Goal: Task Accomplishment & Management: Use online tool/utility

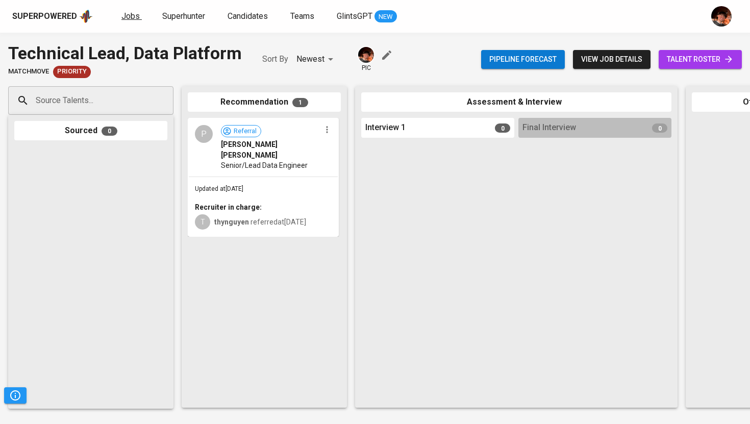
click at [129, 19] on span "Jobs" at bounding box center [130, 16] width 18 height 10
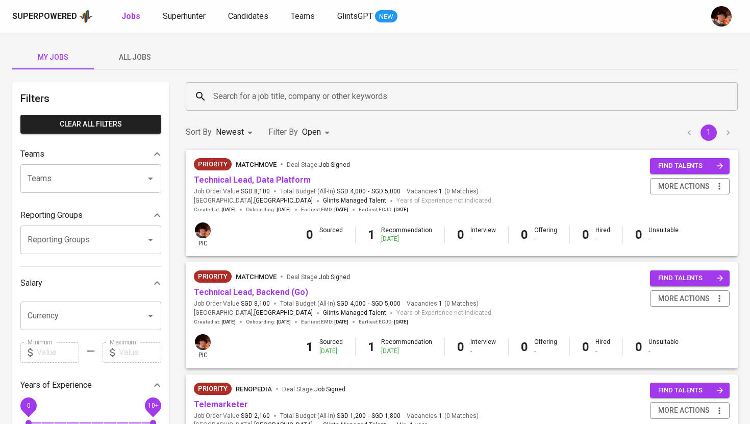
click at [134, 61] on span "All Jobs" at bounding box center [134, 57] width 69 height 13
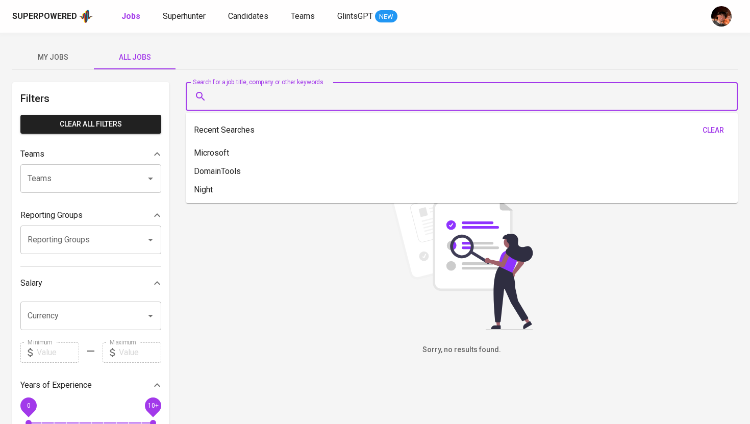
click at [286, 99] on input "Search for a job title, company or other keywords" at bounding box center [464, 96] width 507 height 19
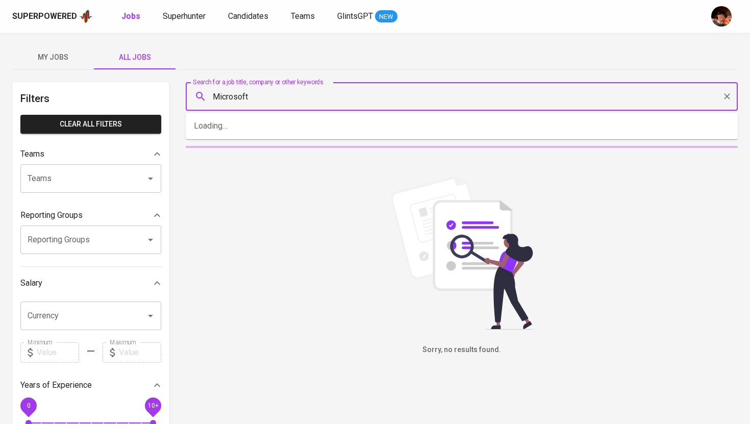
type input "Microsoft"
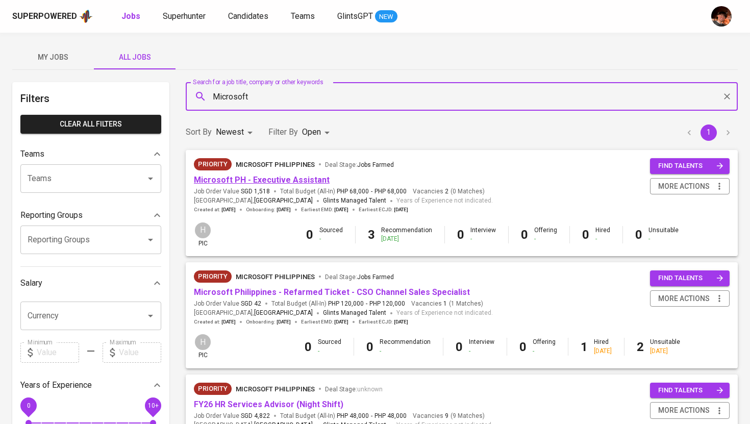
click at [291, 180] on link "Microsoft PH - Executive Assistant" at bounding box center [262, 180] width 136 height 10
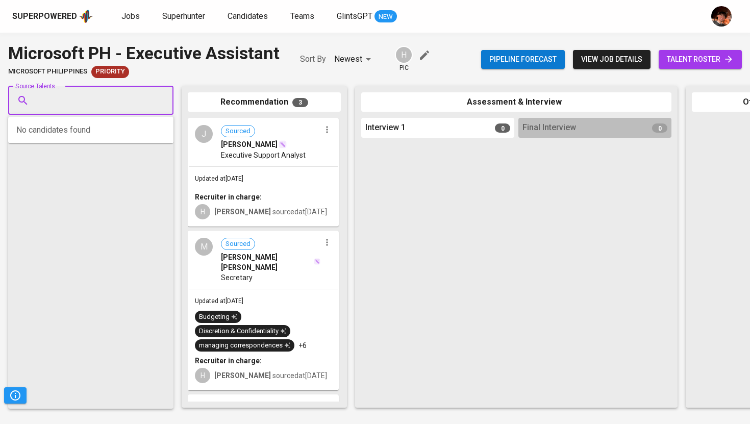
click at [121, 103] on input "Source Talents..." at bounding box center [86, 100] width 107 height 19
click at [121, 87] on div "Source Talents..." at bounding box center [90, 100] width 165 height 29
paste input "[EMAIL_ADDRESS][DOMAIN_NAME]"
type input "[EMAIL_ADDRESS][DOMAIN_NAME]"
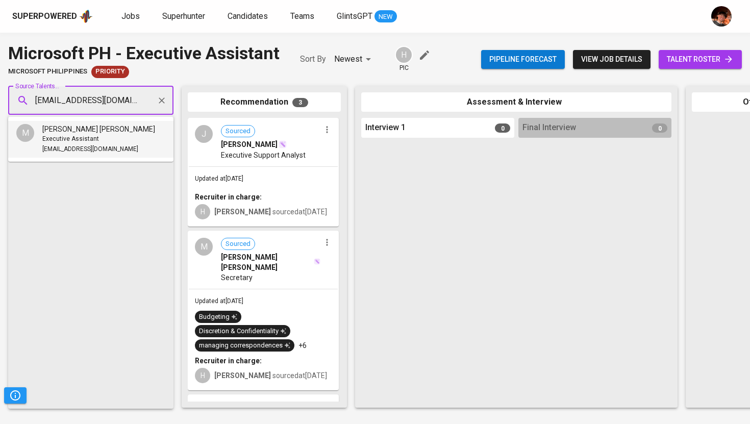
click at [75, 141] on span "Executive Assistant" at bounding box center [70, 139] width 57 height 10
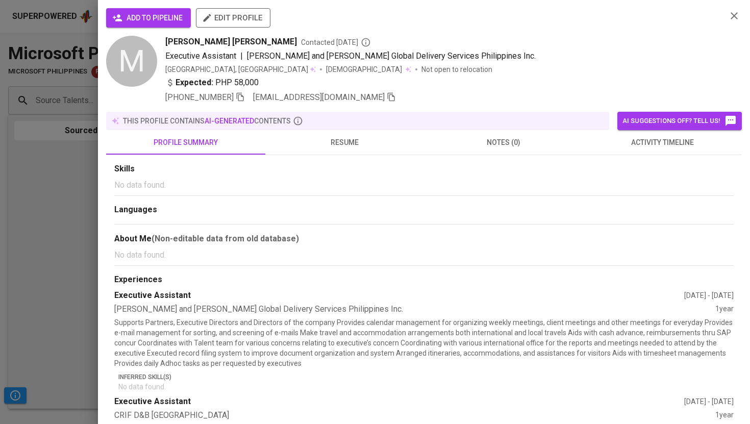
click at [162, 21] on span "add to pipeline" at bounding box center [148, 18] width 68 height 13
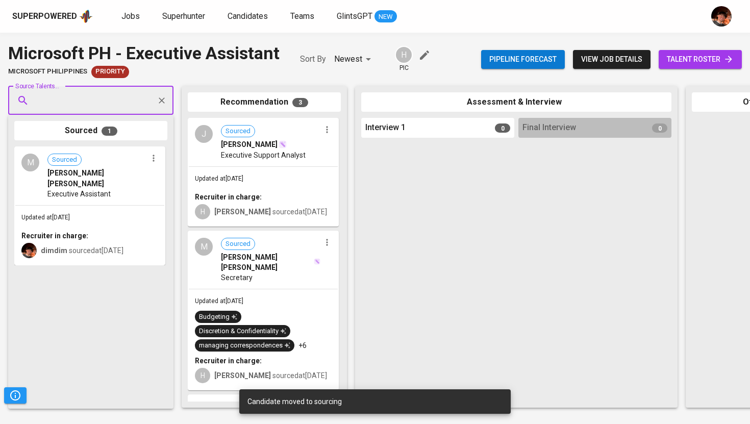
click at [62, 95] on input "Source Talents..." at bounding box center [86, 100] width 107 height 19
paste input "[EMAIL_ADDRESS][DOMAIN_NAME]"
type input "[EMAIL_ADDRESS][DOMAIN_NAME]"
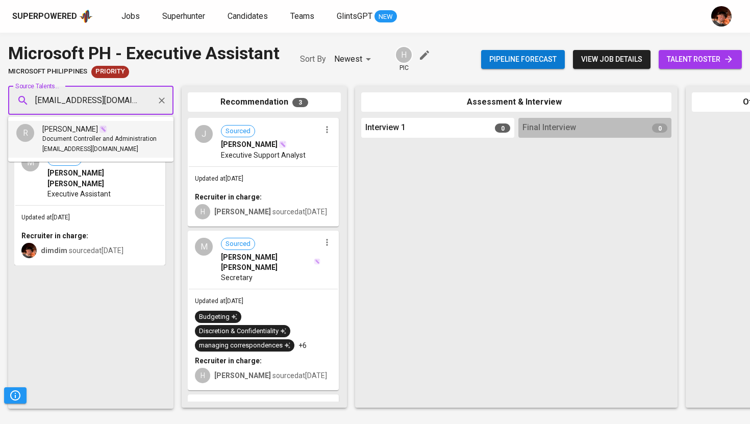
click at [78, 134] on span "Document Controller and Administration" at bounding box center [99, 139] width 114 height 10
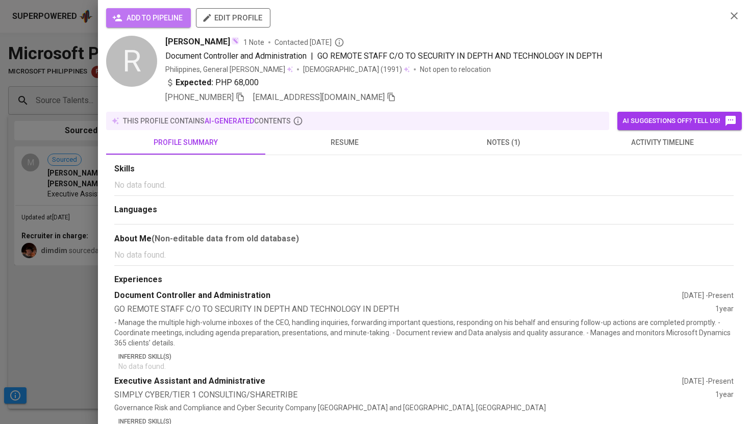
click at [130, 24] on button "add to pipeline" at bounding box center [148, 17] width 85 height 19
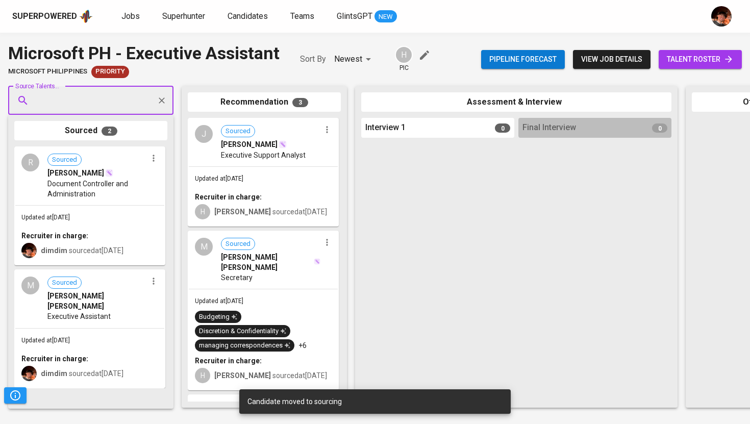
paste input "I [EMAIL_ADDRESS][DOMAIN_NAME]"
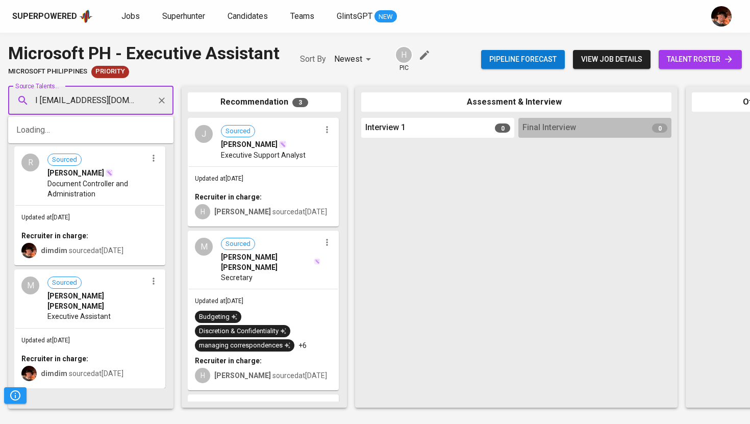
click at [37, 102] on input "I [EMAIL_ADDRESS][DOMAIN_NAME]" at bounding box center [86, 100] width 107 height 19
click at [42, 102] on input "I [EMAIL_ADDRESS][DOMAIN_NAME]" at bounding box center [86, 100] width 107 height 19
type input "[EMAIL_ADDRESS][DOMAIN_NAME]"
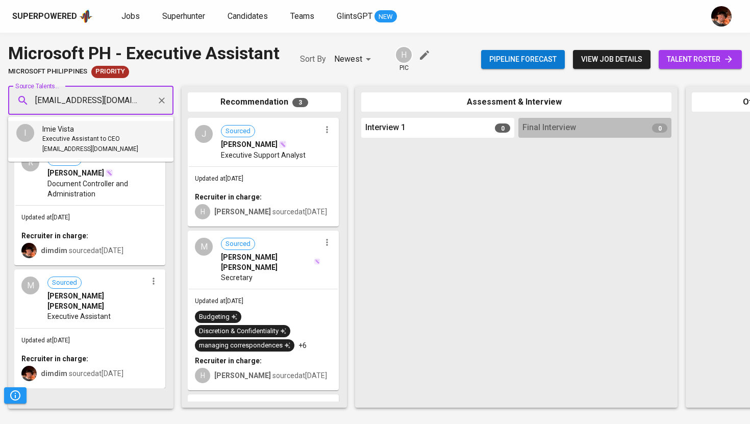
click at [69, 141] on span "Executive Assistant to CEO" at bounding box center [81, 139] width 78 height 10
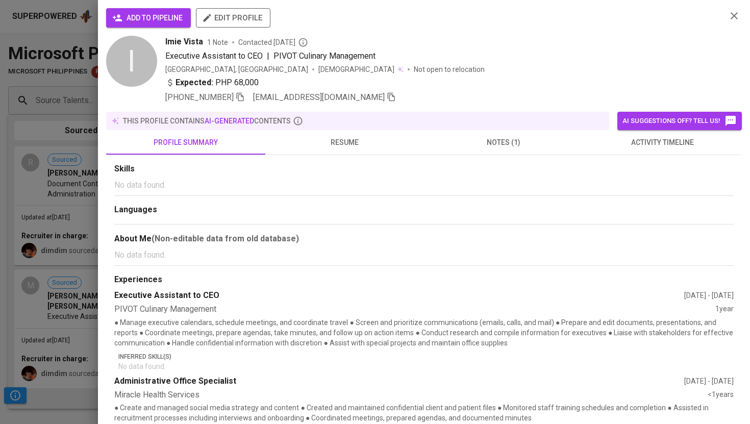
click at [170, 16] on span "add to pipeline" at bounding box center [148, 18] width 68 height 13
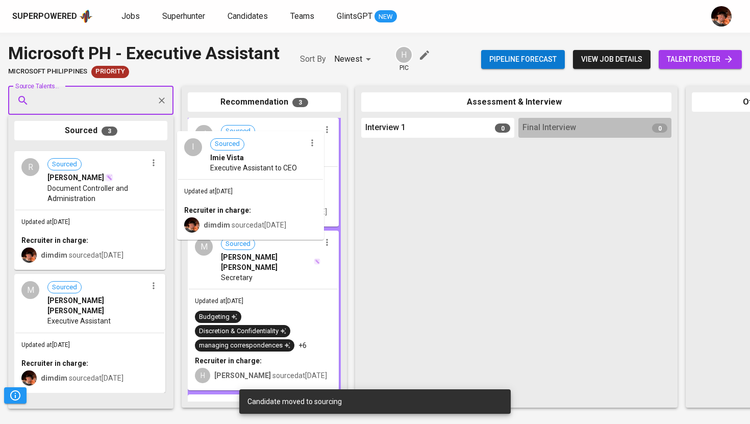
drag, startPoint x: 84, startPoint y: 201, endPoint x: 244, endPoint y: 180, distance: 161.0
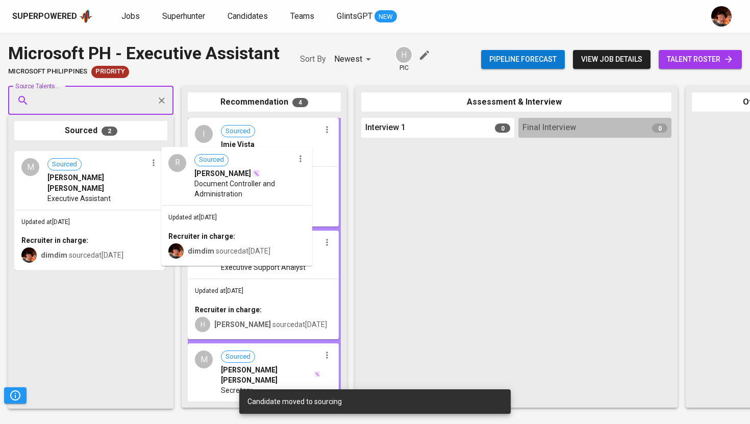
drag, startPoint x: 103, startPoint y: 198, endPoint x: 257, endPoint y: 195, distance: 154.5
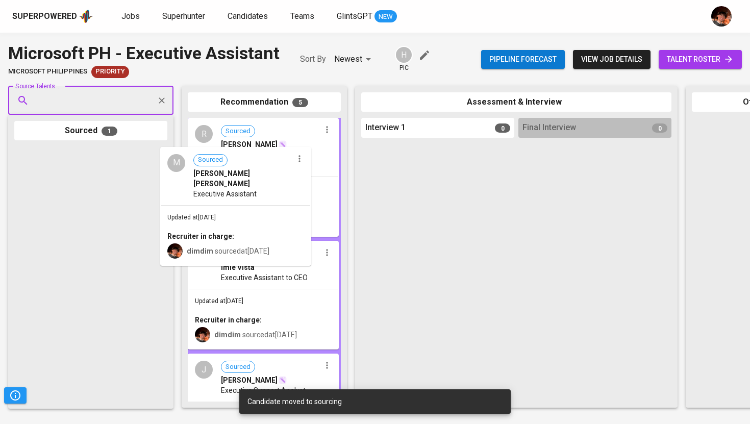
drag, startPoint x: 118, startPoint y: 208, endPoint x: 292, endPoint y: 205, distance: 173.9
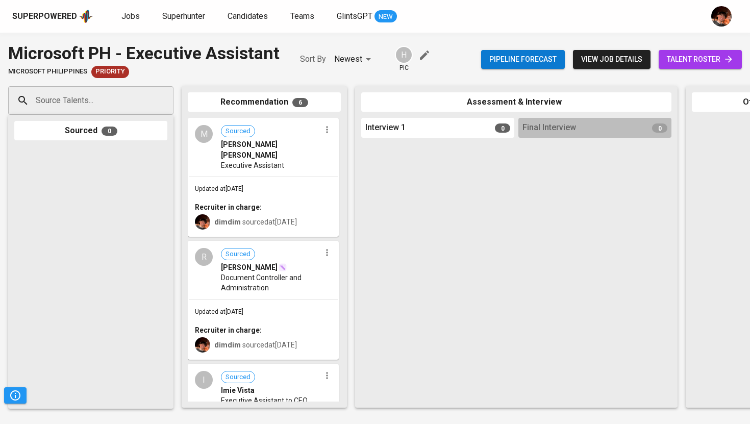
drag, startPoint x: 272, startPoint y: 187, endPoint x: 456, endPoint y: 191, distance: 184.6
click at [459, 191] on div "Source Talents... Source Talents... Sourced 0 Recommendation 6 M Sourced [PERSO…" at bounding box center [607, 247] width 1214 height 338
drag, startPoint x: 345, startPoint y: 151, endPoint x: 442, endPoint y: 153, distance: 96.4
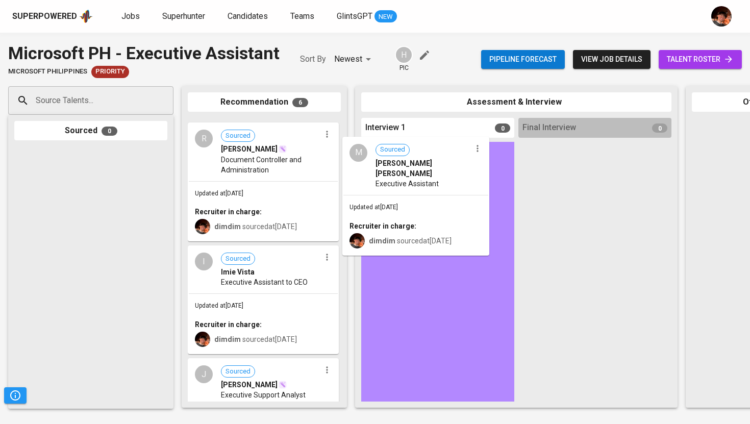
drag, startPoint x: 257, startPoint y: 148, endPoint x: 418, endPoint y: 168, distance: 162.3
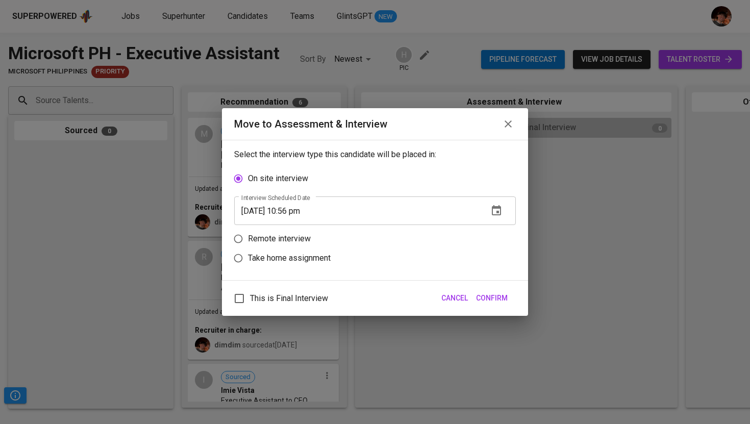
click at [280, 240] on p "Remote interview" at bounding box center [279, 239] width 63 height 12
click at [248, 240] on input "Remote interview" at bounding box center [237, 238] width 19 height 19
radio input "true"
click at [294, 231] on input "[DATE] 10:56 pm" at bounding box center [357, 230] width 246 height 29
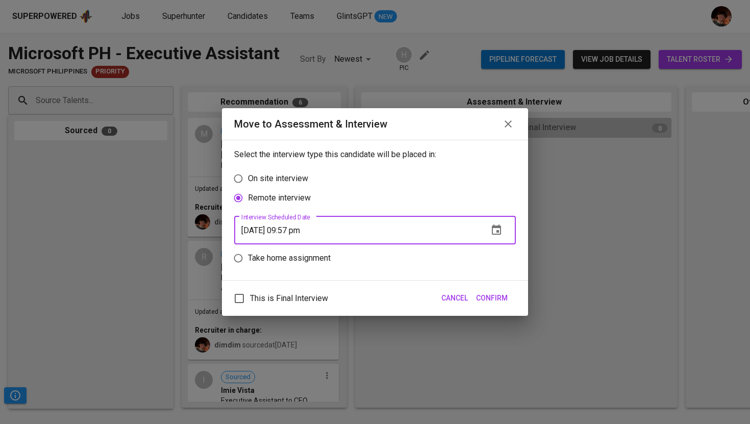
type input "[DATE] 09:57 pm"
click at [487, 299] on span "Confirm" at bounding box center [492, 298] width 32 height 13
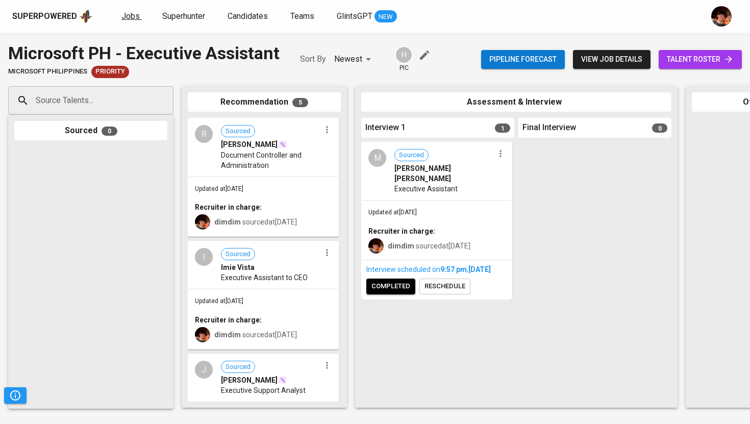
click at [135, 16] on span "Jobs" at bounding box center [130, 16] width 18 height 10
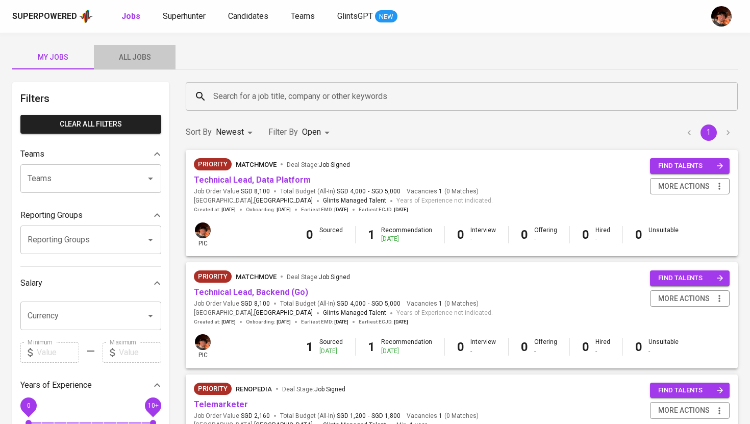
click at [143, 58] on span "All Jobs" at bounding box center [134, 57] width 69 height 13
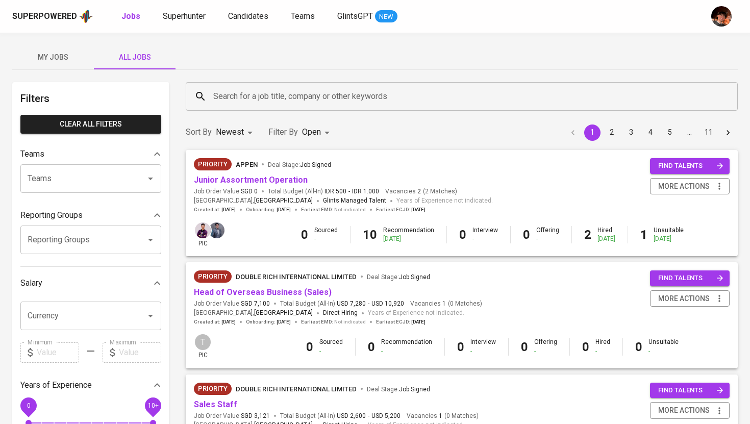
click at [227, 99] on input "Search for a job title, company or other keywords" at bounding box center [464, 96] width 507 height 19
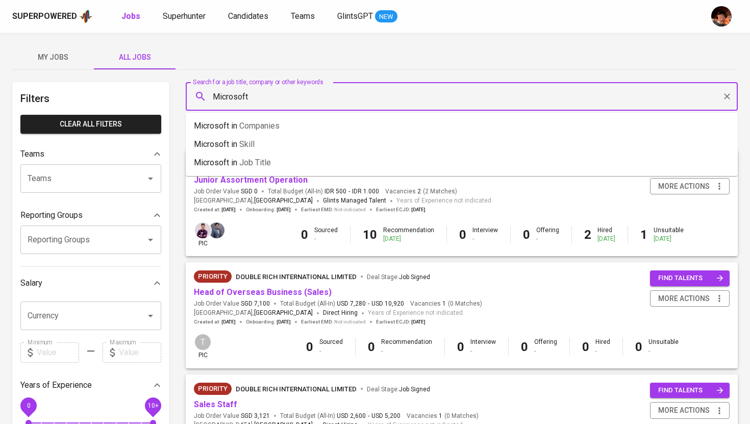
type input "Microsoft"
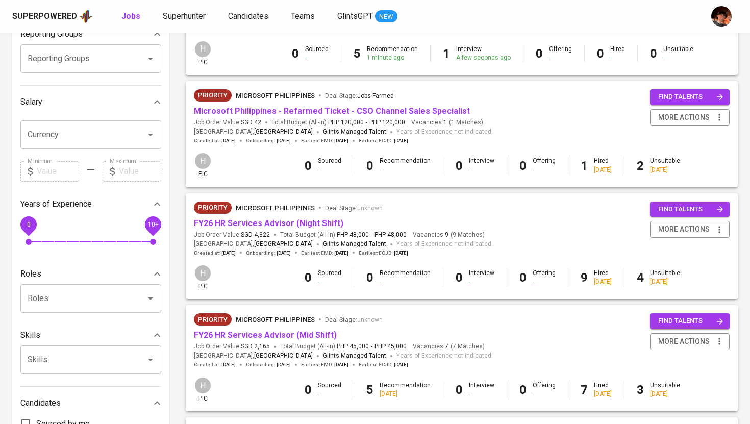
scroll to position [184, 0]
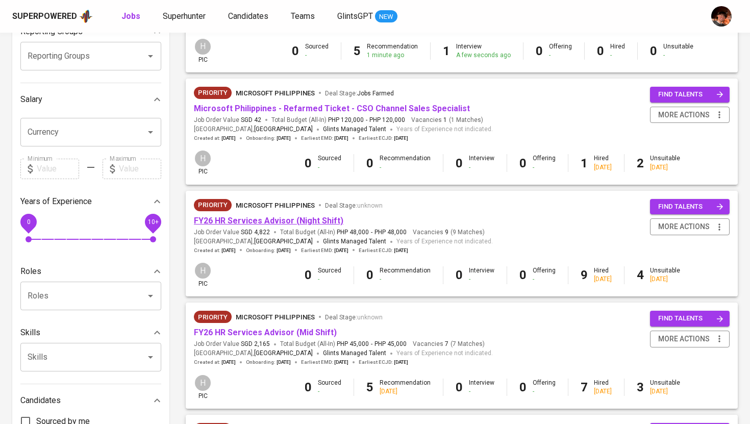
click at [280, 223] on link "FY26 HR Services Advisor (Night Shift)" at bounding box center [268, 221] width 149 height 10
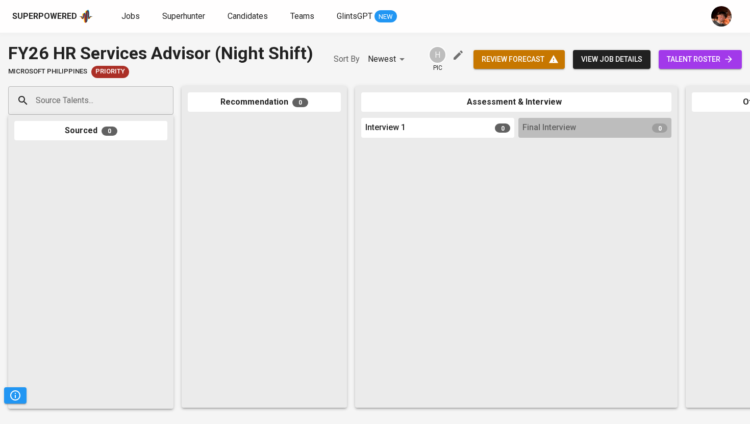
click at [143, 104] on div "Source Talents..." at bounding box center [90, 100] width 165 height 29
paste input "[EMAIL_ADDRESS][DOMAIN_NAME]"
type input "[EMAIL_ADDRESS][DOMAIN_NAME]"
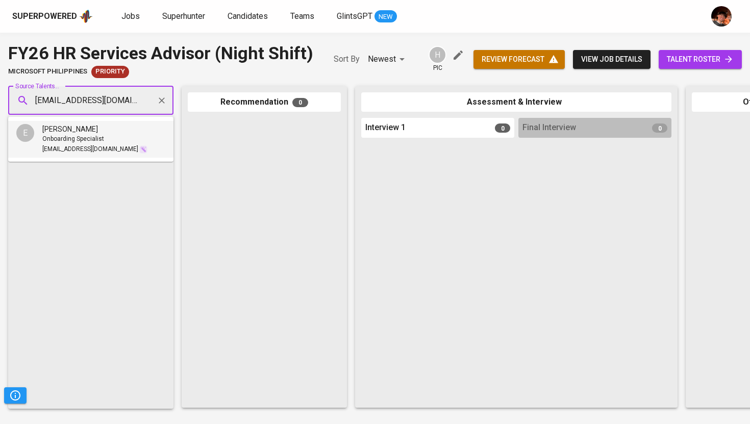
click at [88, 132] on div "[PERSON_NAME]" at bounding box center [94, 129] width 105 height 10
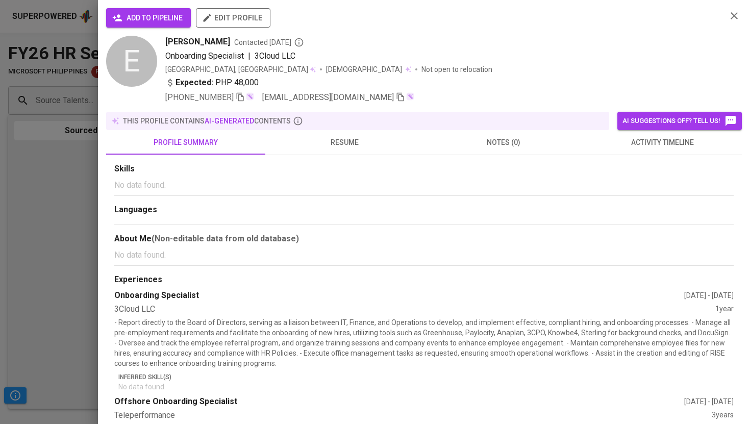
click at [148, 21] on span "add to pipeline" at bounding box center [148, 18] width 68 height 13
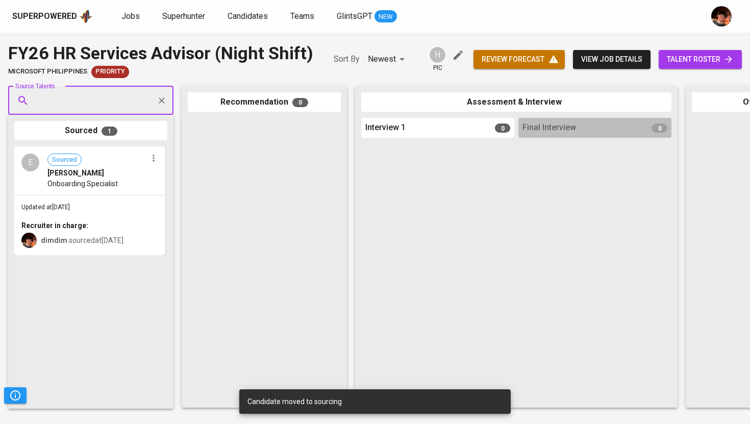
click at [132, 106] on input "Source Talents..." at bounding box center [86, 100] width 107 height 19
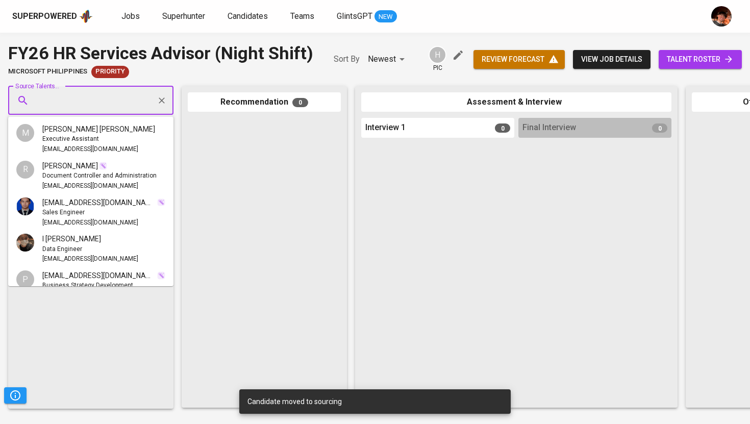
scroll to position [350, 0]
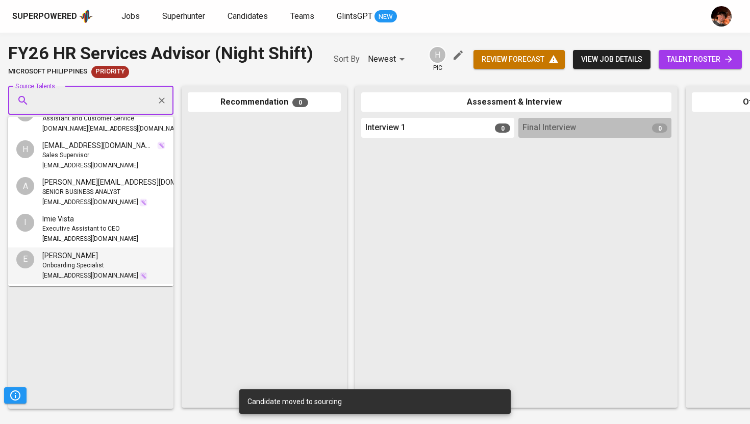
paste input "[EMAIL_ADDRESS][DOMAIN_NAME]"
type input "[EMAIL_ADDRESS][DOMAIN_NAME]"
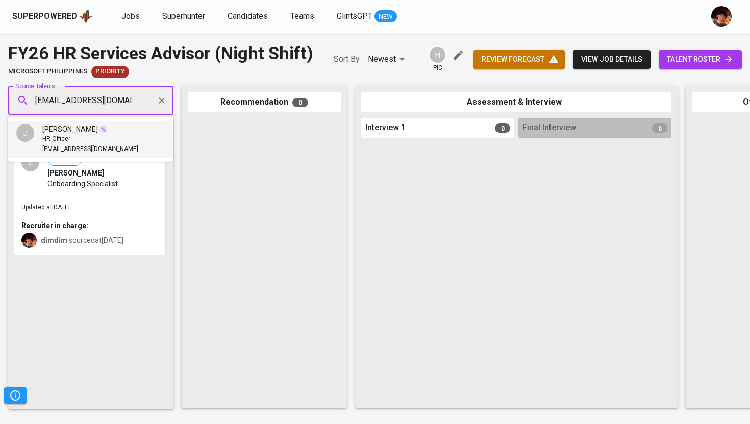
click at [77, 138] on div "HR Officer" at bounding box center [90, 139] width 96 height 10
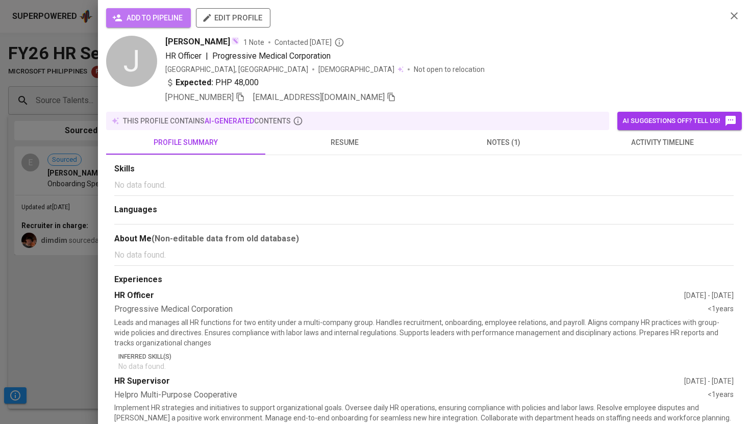
click at [156, 20] on span "add to pipeline" at bounding box center [148, 18] width 68 height 13
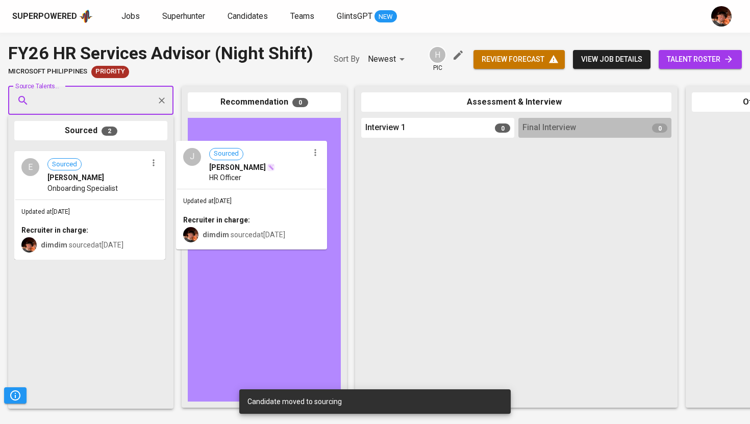
drag, startPoint x: 96, startPoint y: 161, endPoint x: 257, endPoint y: 152, distance: 161.4
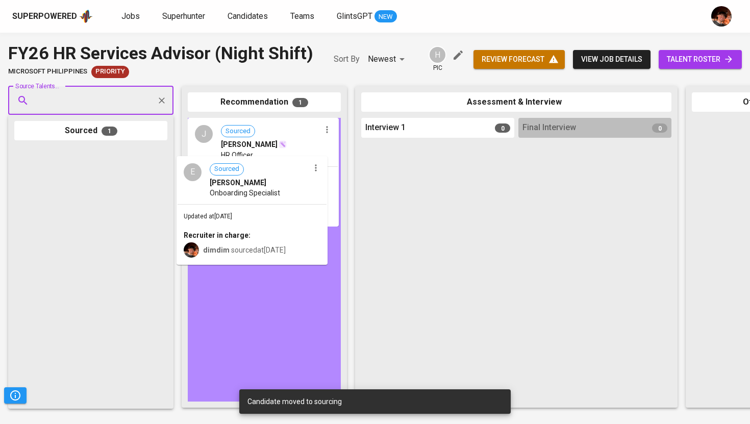
drag, startPoint x: 101, startPoint y: 167, endPoint x: 268, endPoint y: 174, distance: 166.9
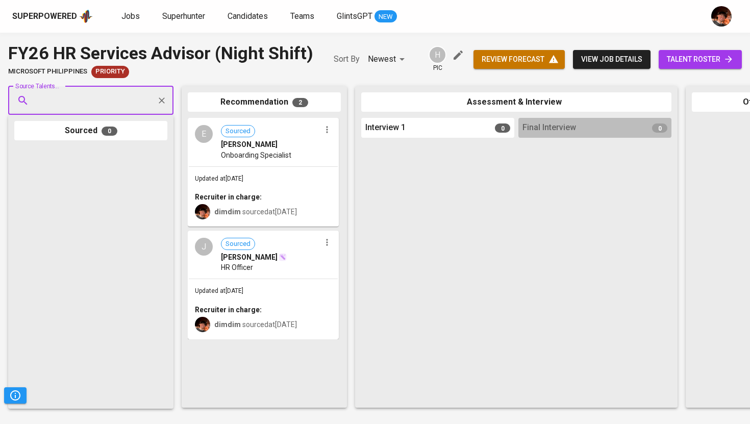
scroll to position [0, 464]
